Goal: Use online tool/utility

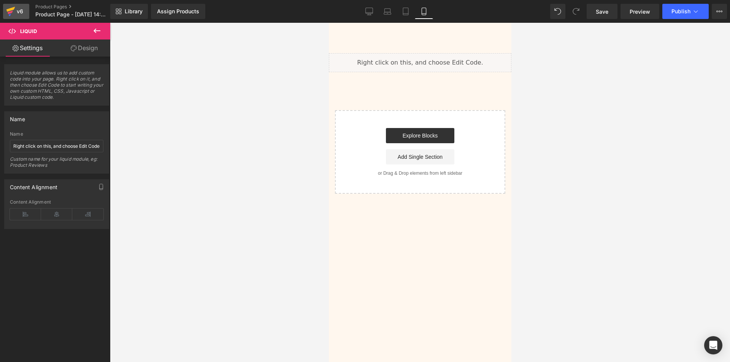
click at [11, 12] on icon at bounding box center [10, 12] width 5 height 3
click at [599, 13] on span "Save" at bounding box center [602, 12] width 13 height 8
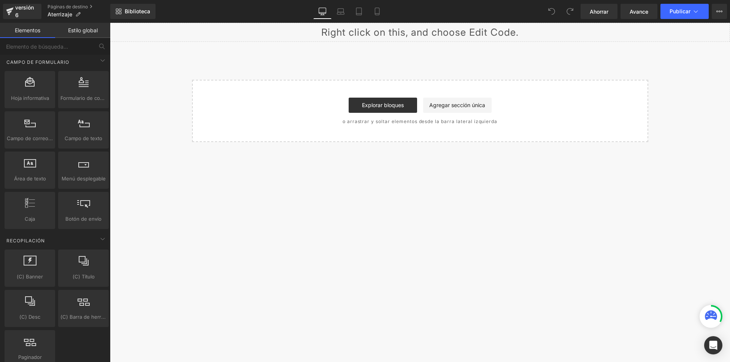
scroll to position [1179, 0]
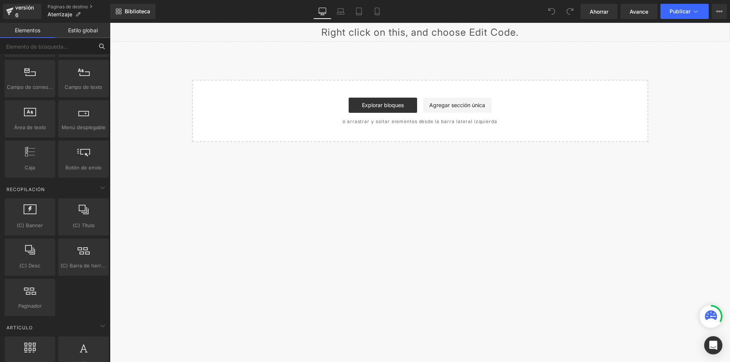
click at [48, 45] on input "text" at bounding box center [47, 46] width 94 height 17
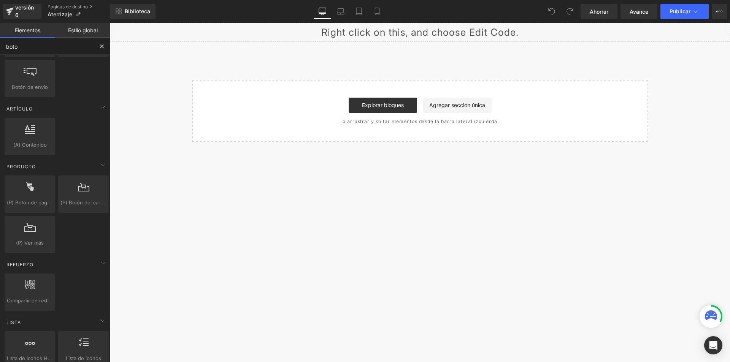
scroll to position [0, 0]
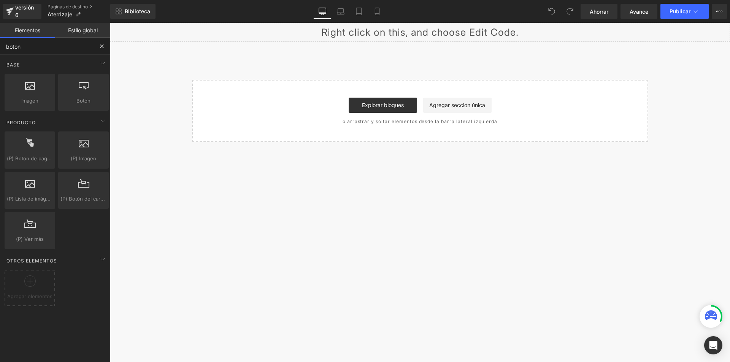
type input "boton"
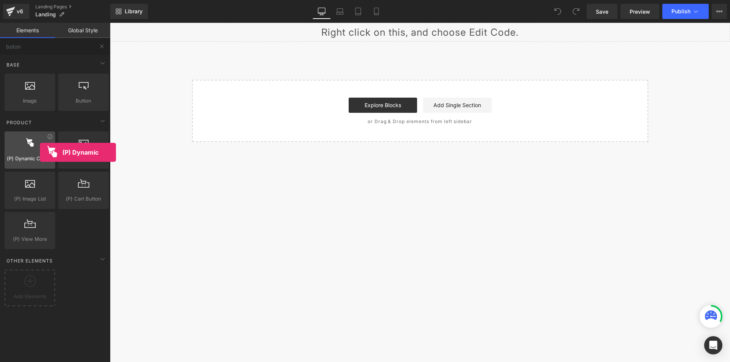
click at [40, 153] on div at bounding box center [30, 146] width 46 height 17
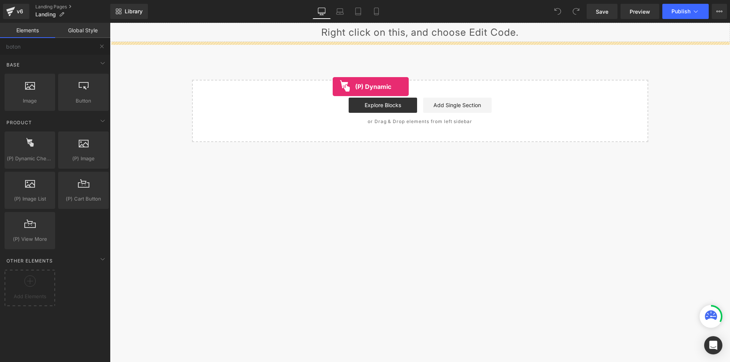
drag, startPoint x: 141, startPoint y: 178, endPoint x: 333, endPoint y: 87, distance: 212.8
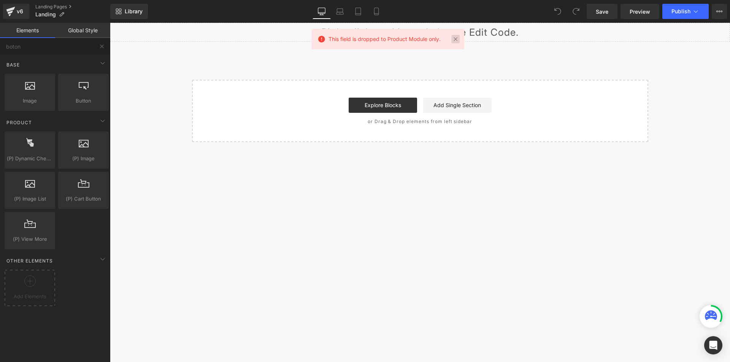
click at [456, 42] on link at bounding box center [455, 39] width 8 height 8
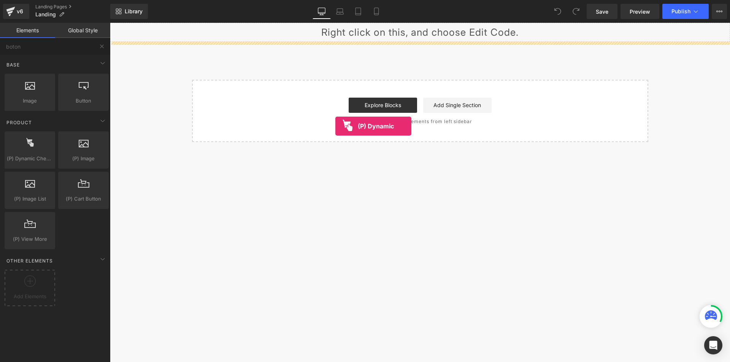
drag, startPoint x: 143, startPoint y: 178, endPoint x: 335, endPoint y: 126, distance: 199.6
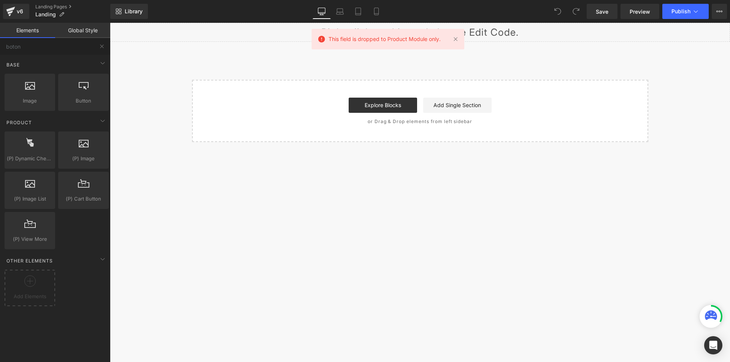
click at [416, 38] on span "This field is dropped to Product Module only." at bounding box center [385, 39] width 112 height 8
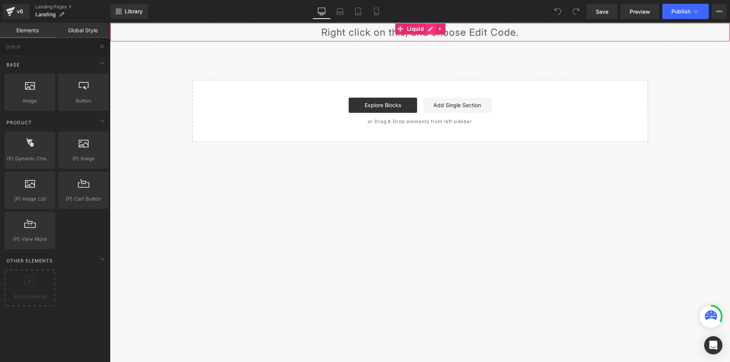
click at [426, 28] on div "Liquid" at bounding box center [420, 32] width 620 height 19
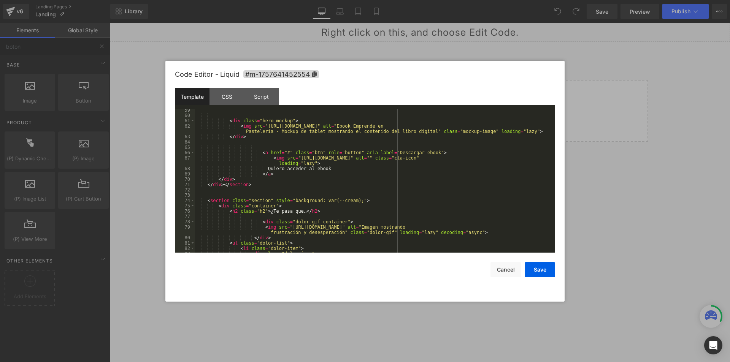
scroll to position [342, 0]
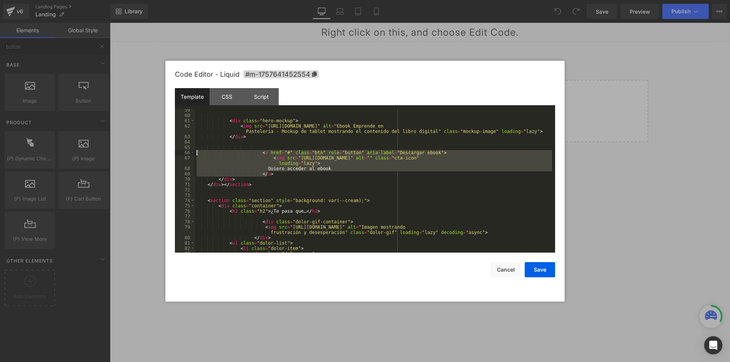
drag, startPoint x: 288, startPoint y: 175, endPoint x: 157, endPoint y: 155, distance: 131.6
click at [157, 155] on body "(P) Dynamic Checkout Button You are previewing how the will restyle your page. …" at bounding box center [365, 181] width 730 height 362
click at [494, 266] on button "Cancel" at bounding box center [506, 269] width 30 height 15
